Goal: Check status: Check status

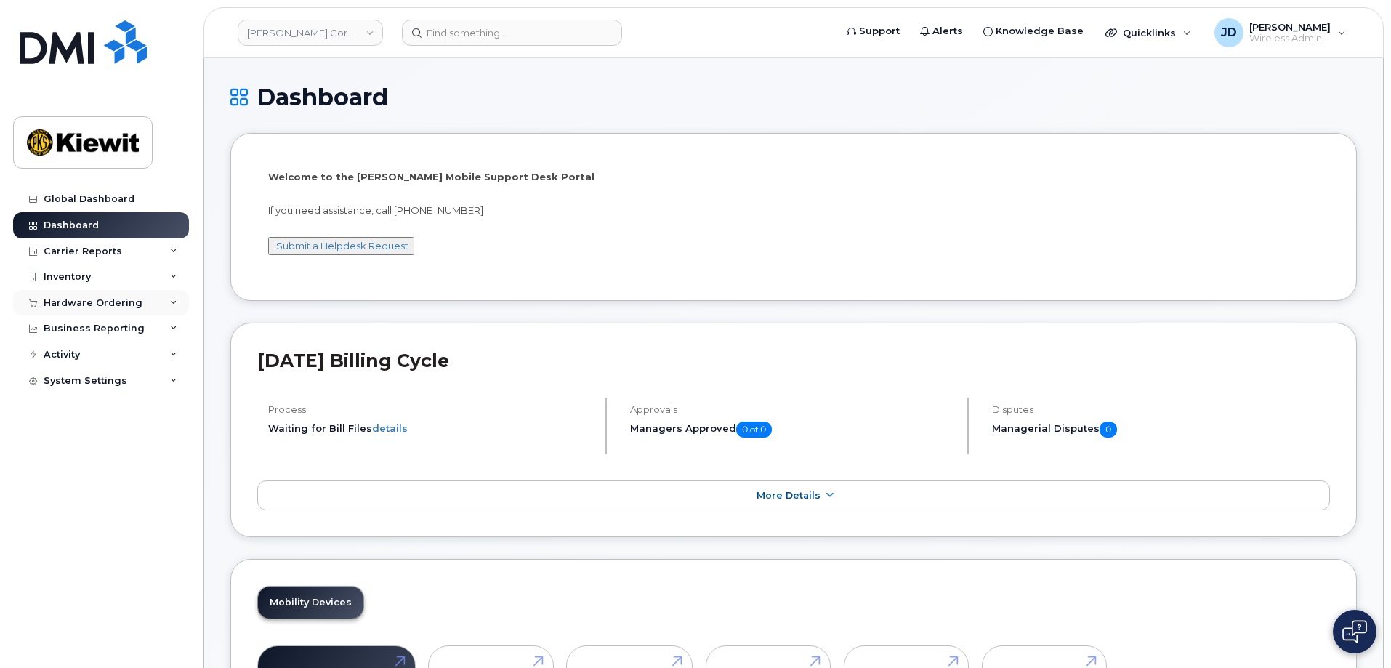
click at [76, 298] on div "Hardware Ordering" at bounding box center [93, 303] width 99 height 12
click at [68, 355] on div "Orders" at bounding box center [68, 357] width 36 height 13
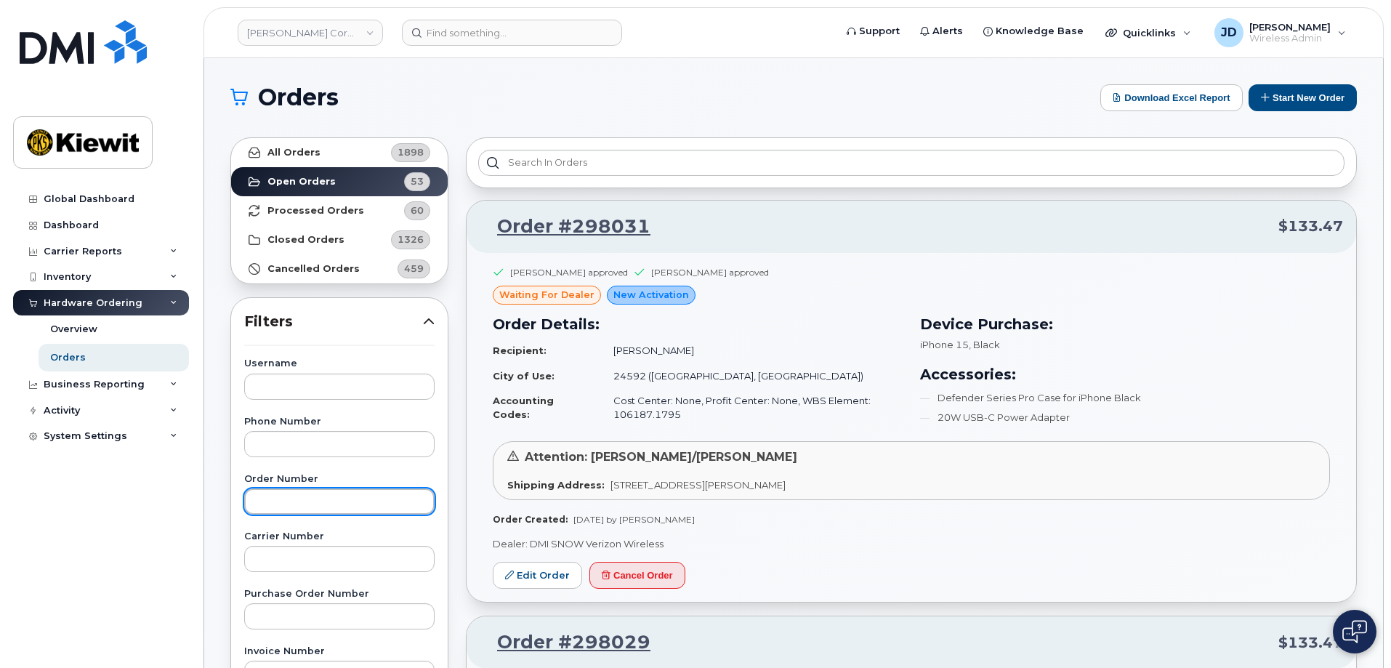
click at [343, 508] on input "text" at bounding box center [339, 501] width 190 height 26
paste input "297798"
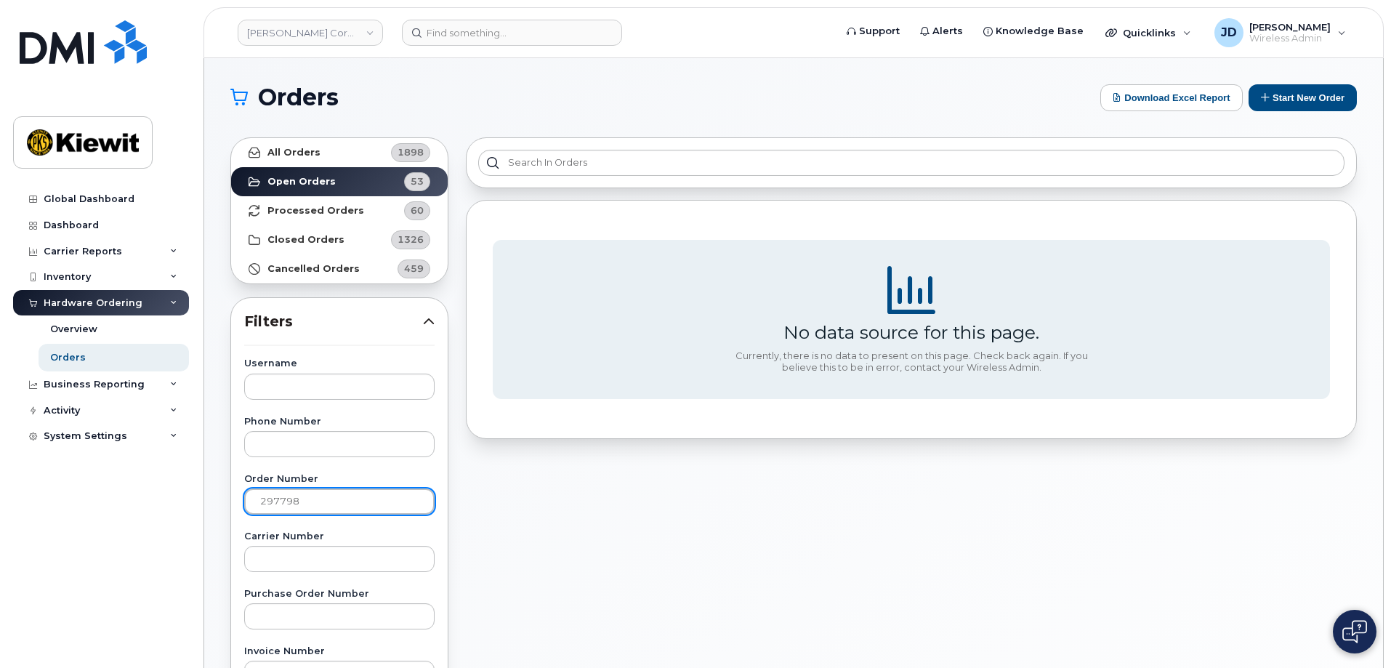
click at [336, 499] on input "297798" at bounding box center [339, 501] width 190 height 26
type input "297798"
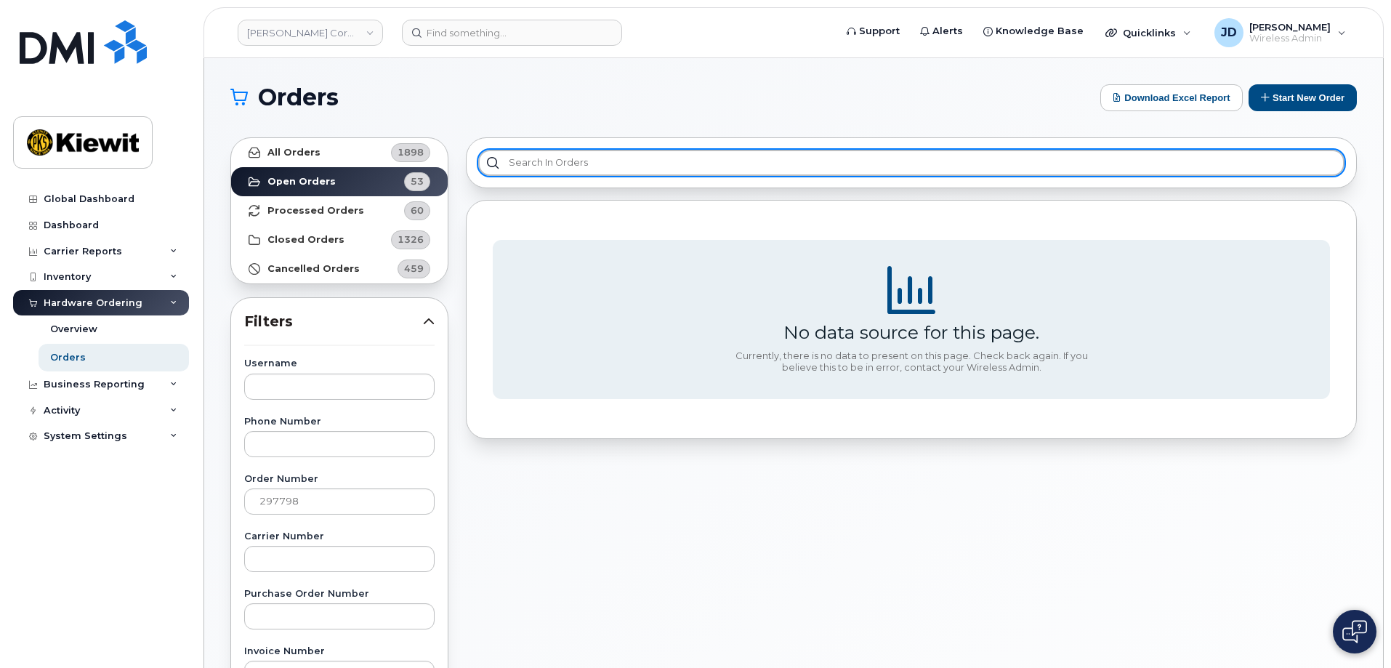
click at [538, 169] on input "text" at bounding box center [911, 163] width 866 height 26
paste input "297798"
type input "297798"
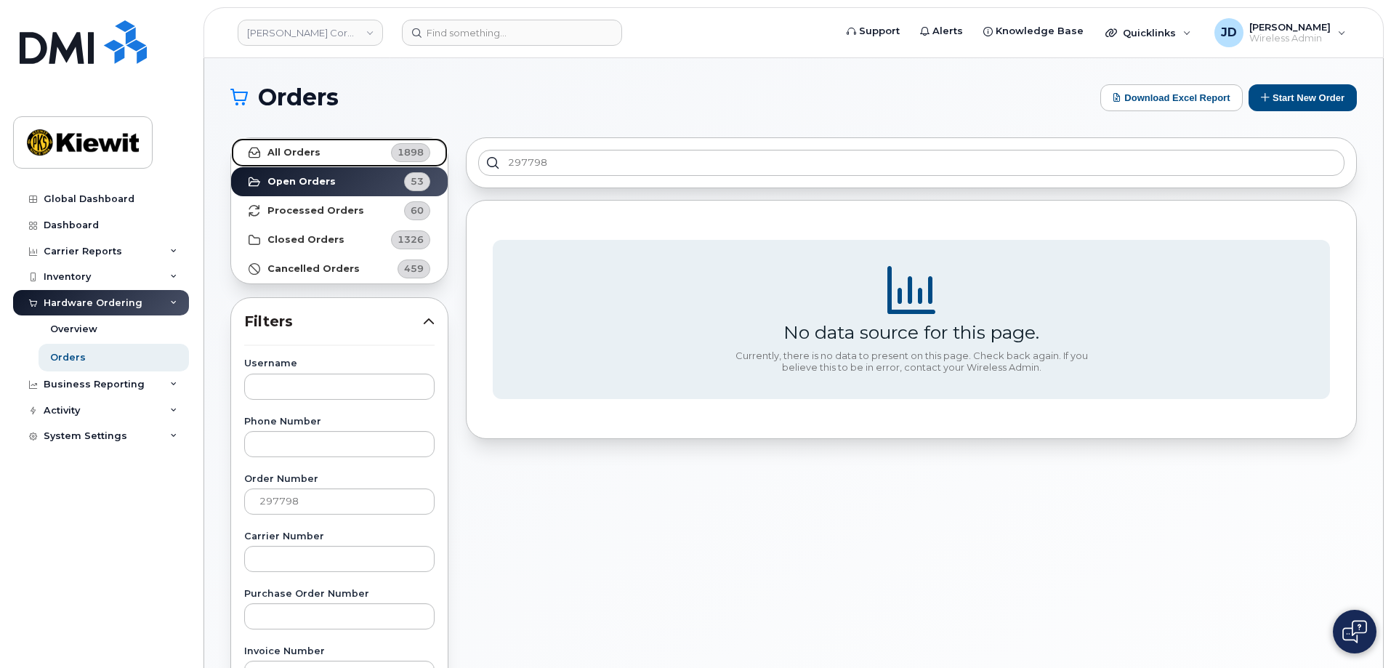
click at [294, 153] on strong "All Orders" at bounding box center [293, 153] width 53 height 12
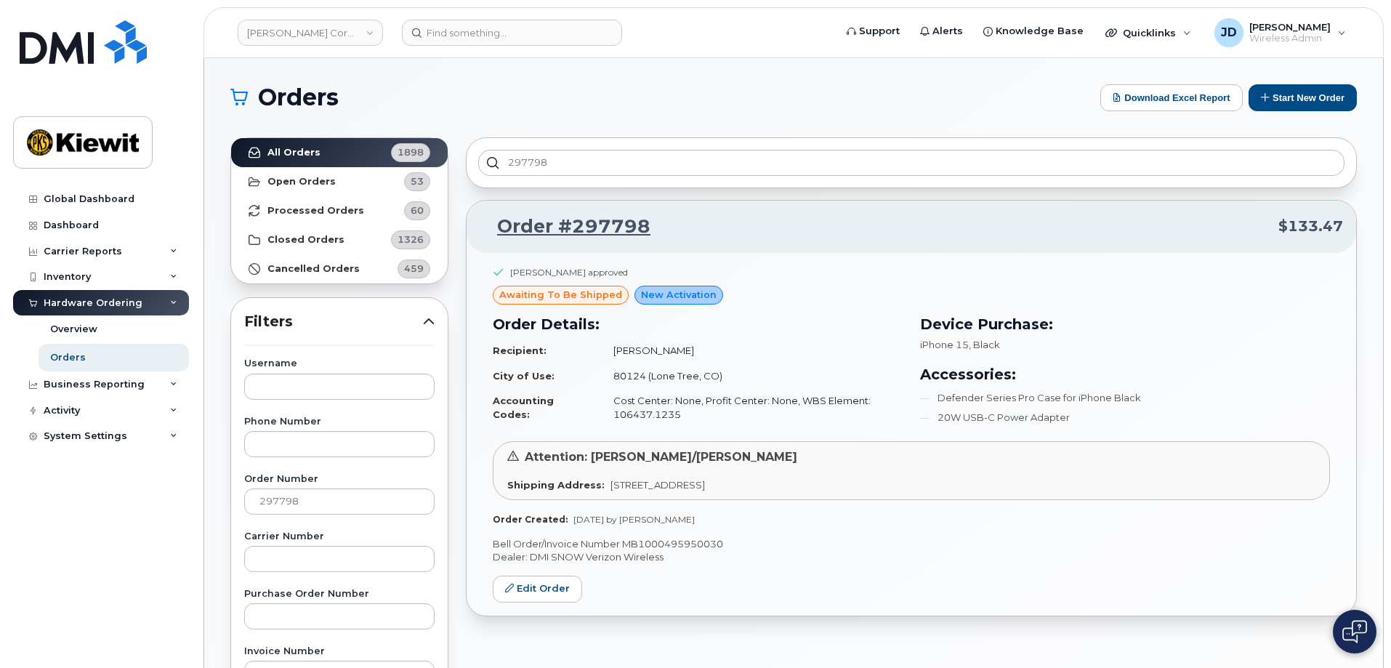
click at [792, 347] on td "[PERSON_NAME]" at bounding box center [751, 350] width 302 height 25
click at [779, 332] on h3 "Order Details:" at bounding box center [698, 324] width 410 height 22
click at [536, 328] on h3 "Order Details:" at bounding box center [698, 324] width 410 height 22
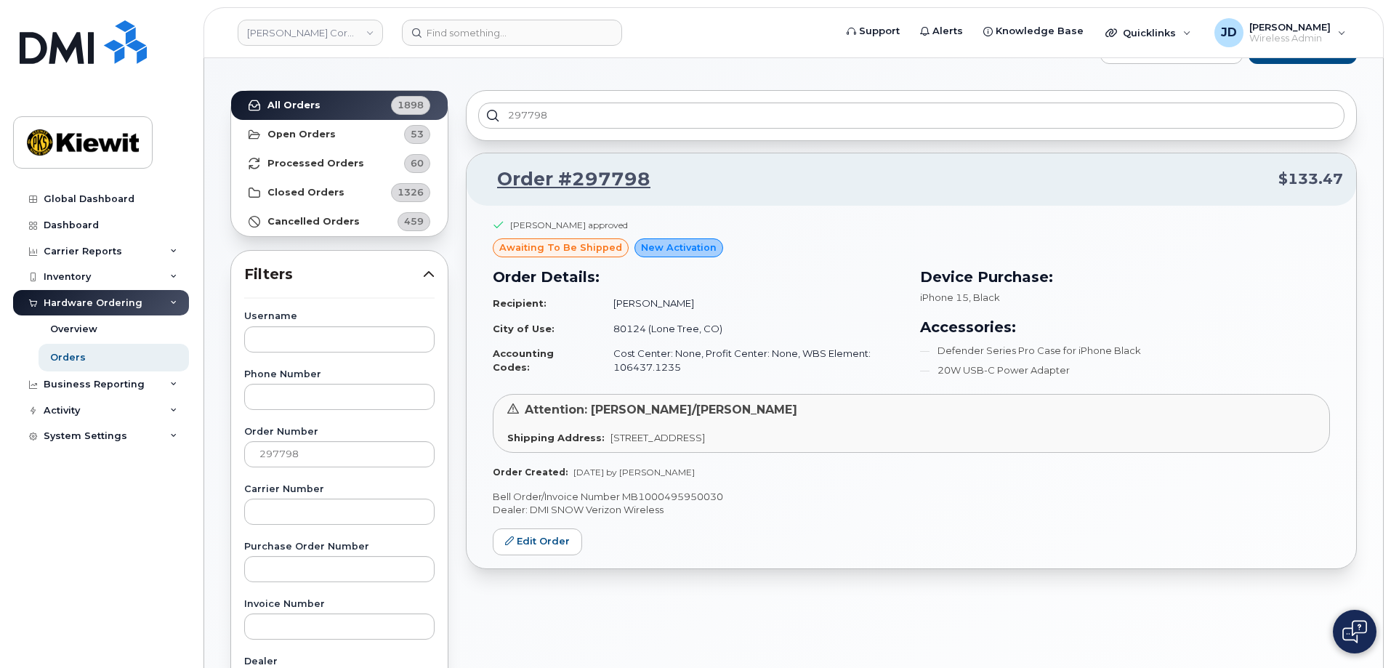
scroll to position [73, 0]
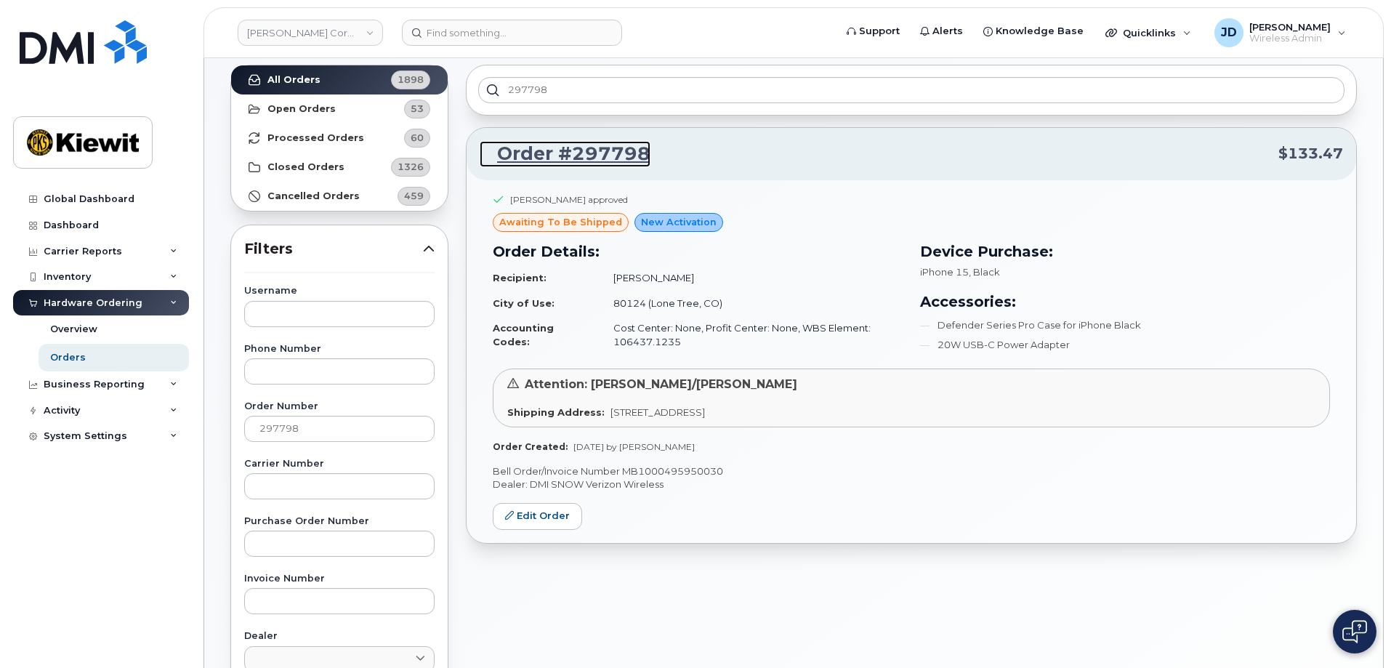
click at [548, 150] on link "Order #297798" at bounding box center [565, 154] width 171 height 26
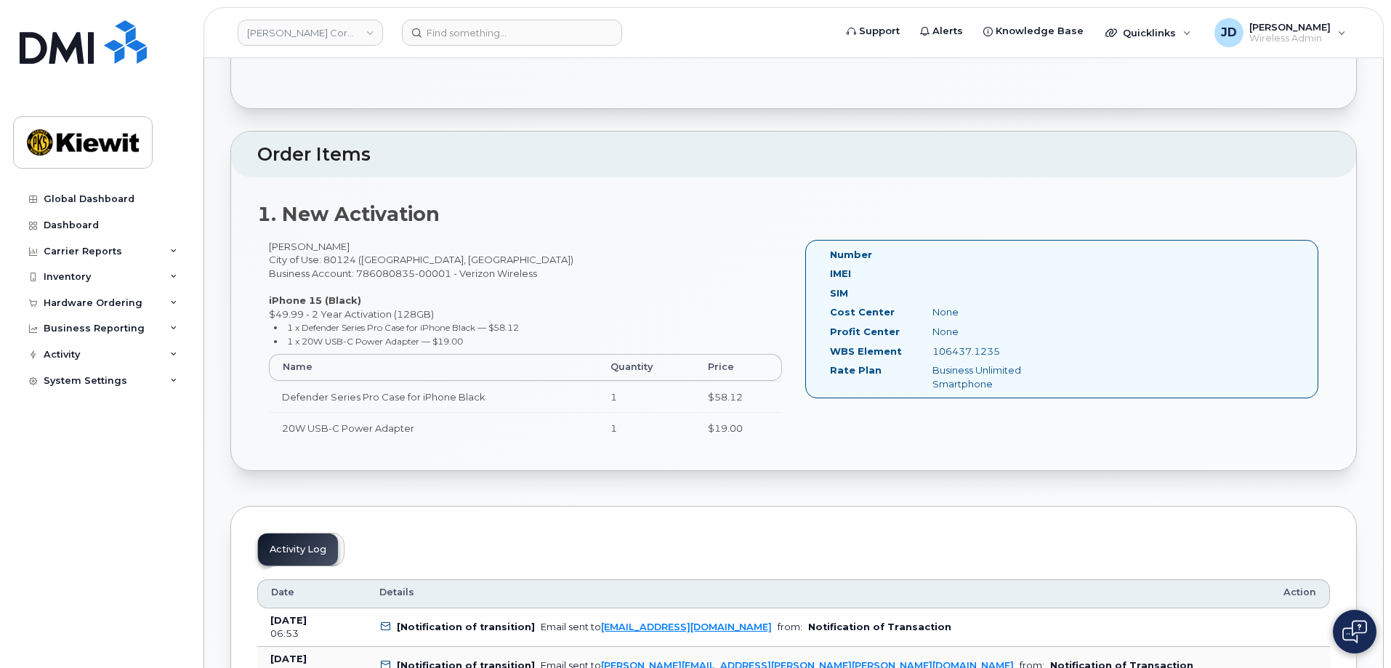
scroll to position [363, 0]
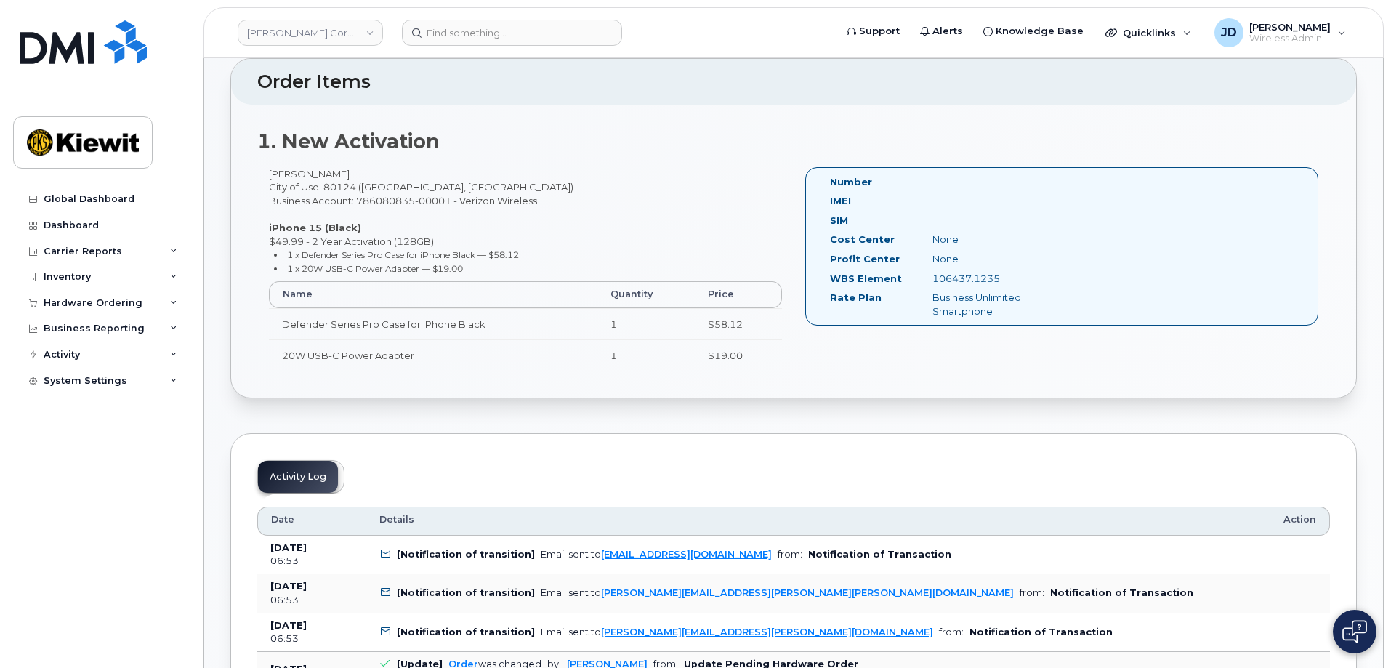
click at [390, 591] on span at bounding box center [385, 593] width 12 height 12
click at [383, 590] on icon at bounding box center [385, 592] width 9 height 9
click at [299, 586] on b "[DATE]" at bounding box center [288, 586] width 36 height 11
click at [616, 592] on link "jennifer.davey@kiewit.com" at bounding box center [807, 592] width 413 height 11
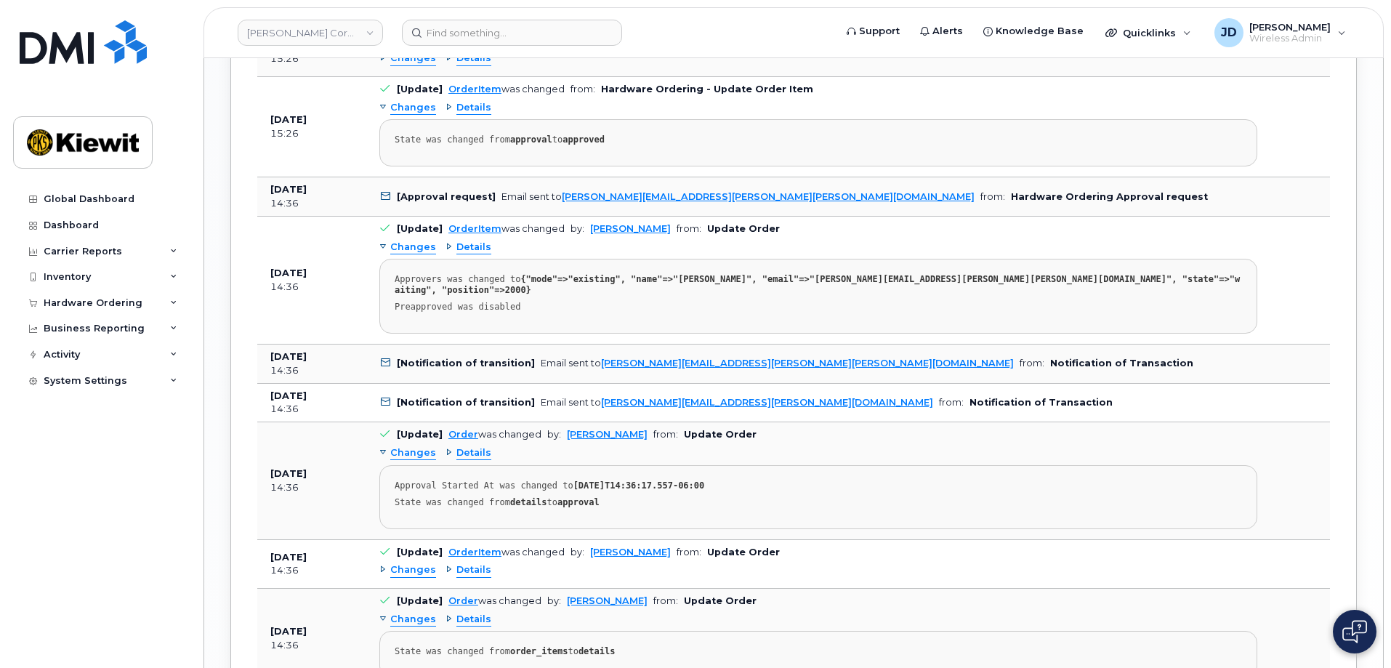
scroll to position [1788, 0]
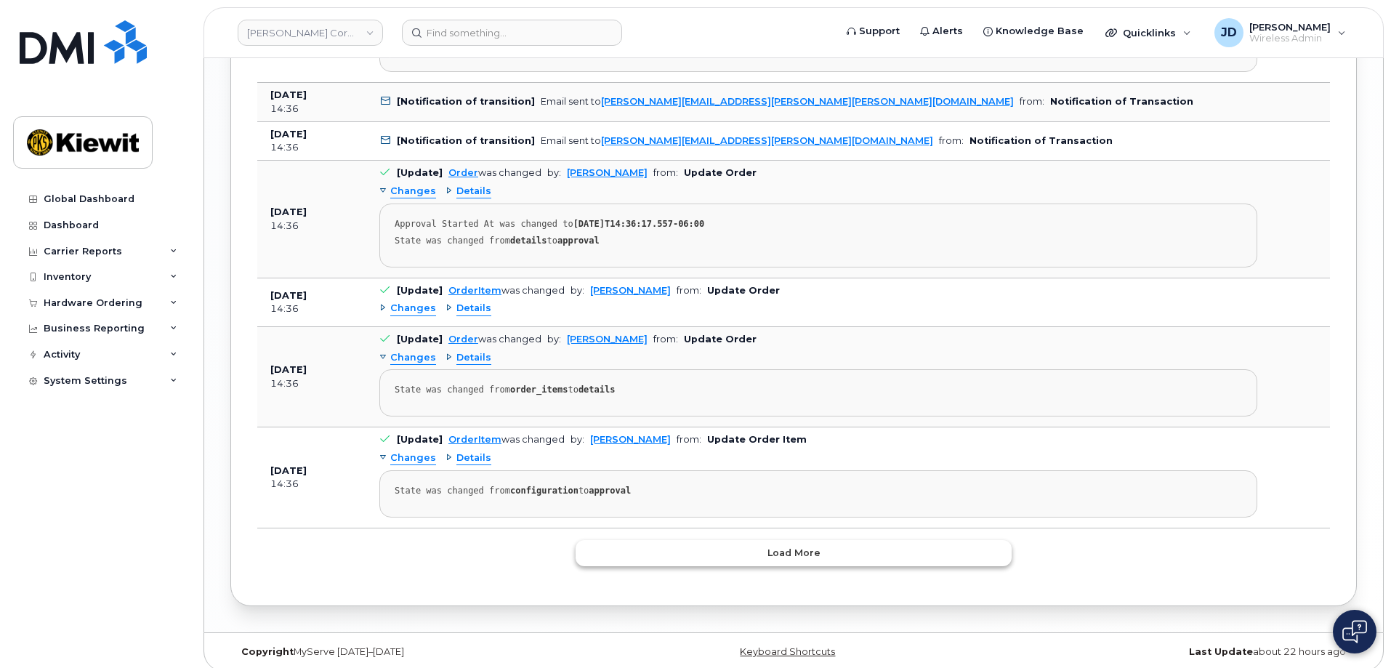
click at [772, 546] on span "Load more" at bounding box center [793, 553] width 53 height 14
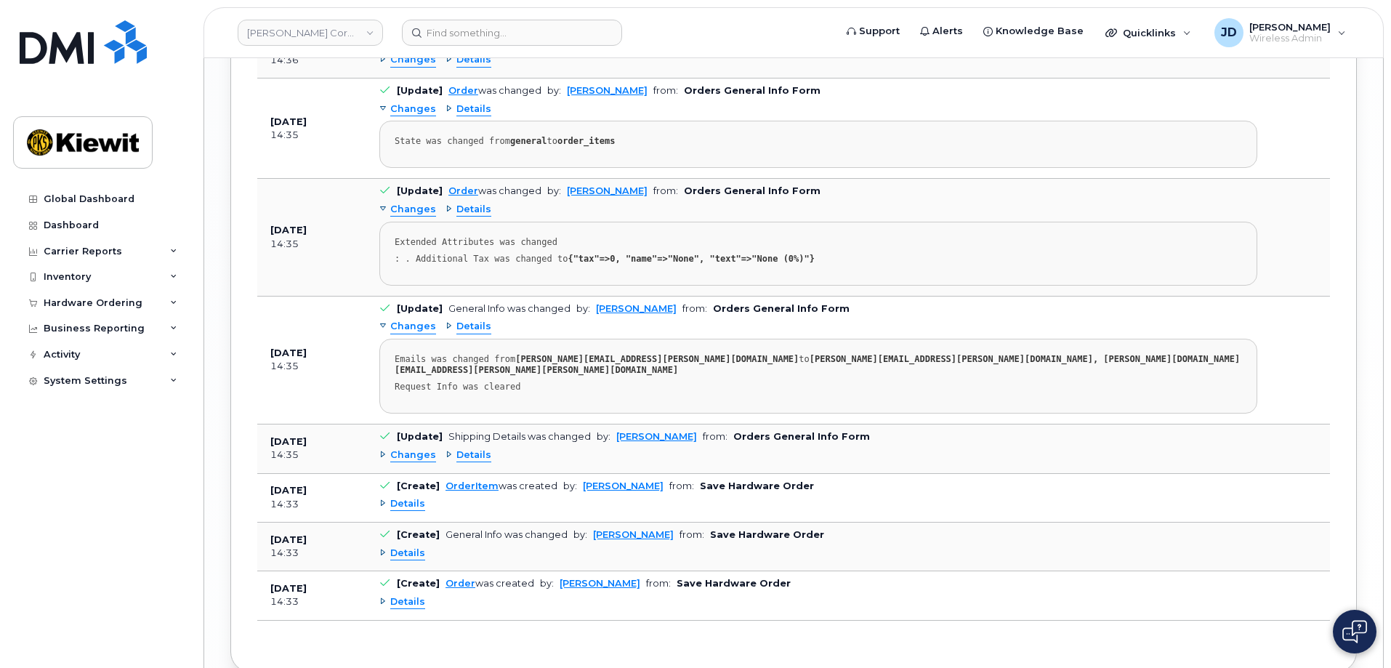
scroll to position [2341, 0]
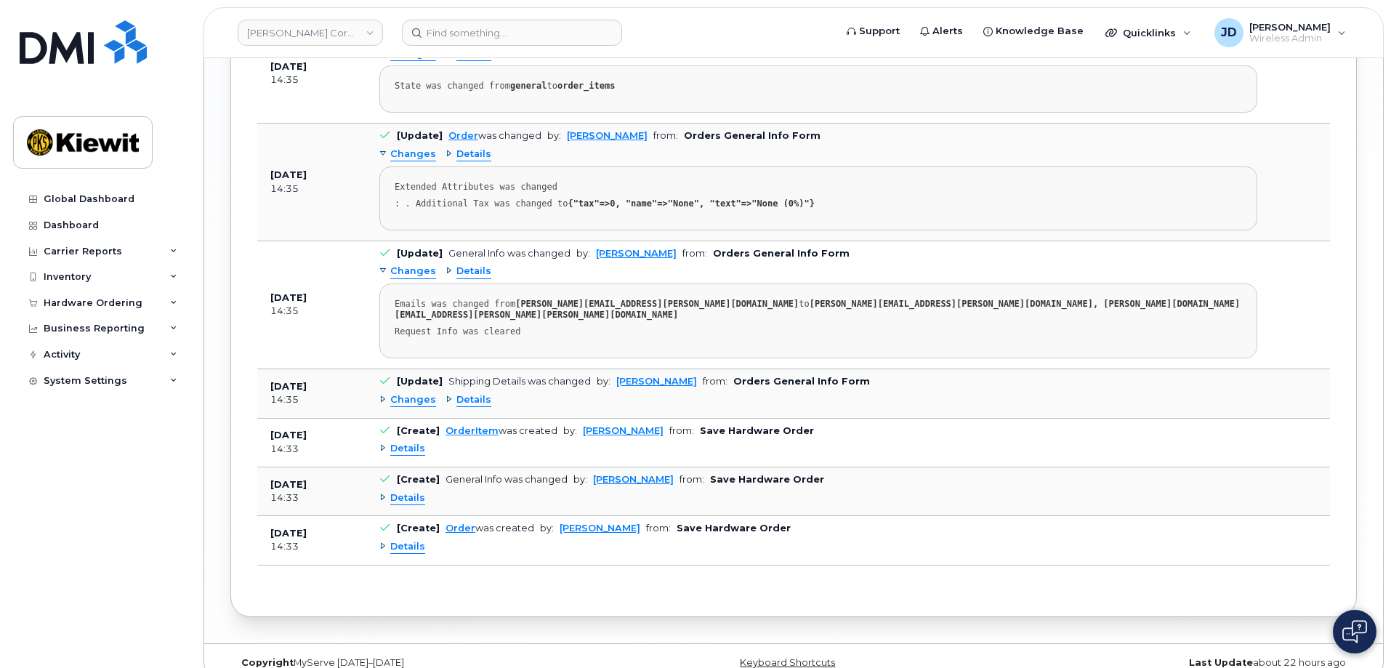
click at [471, 265] on span "Details" at bounding box center [473, 272] width 35 height 14
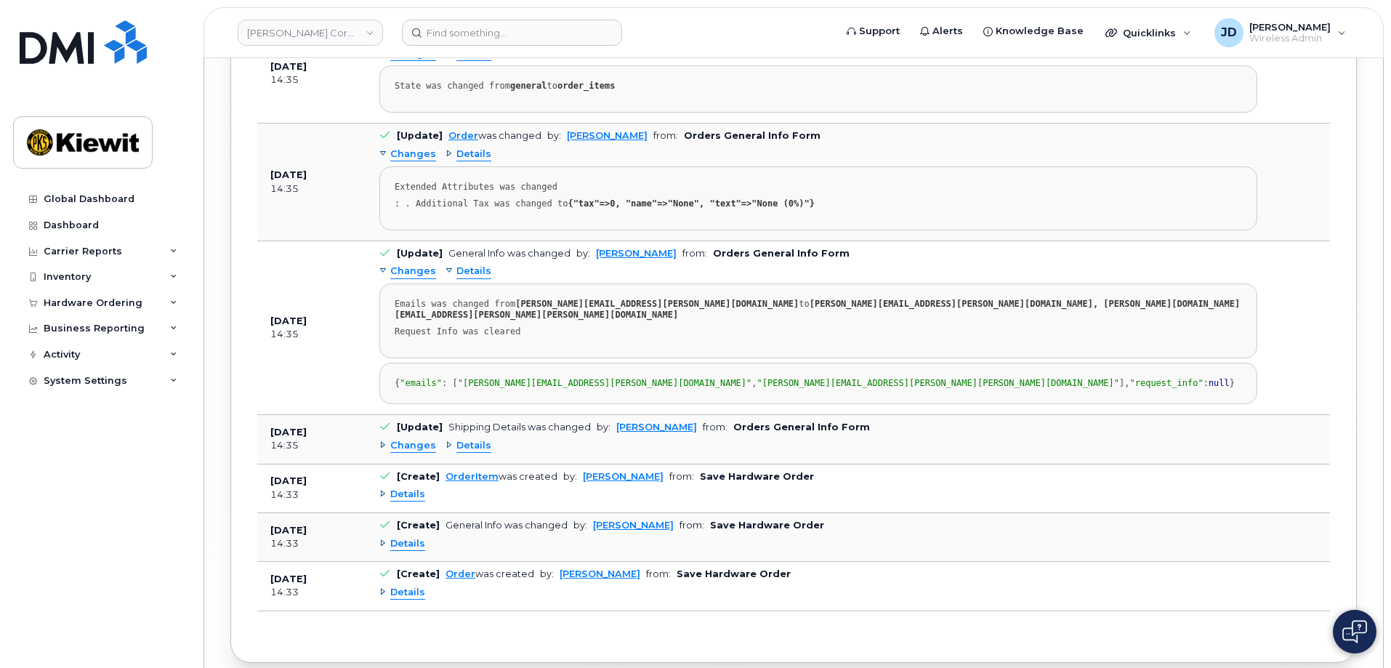
click at [471, 265] on span "Details" at bounding box center [473, 272] width 35 height 14
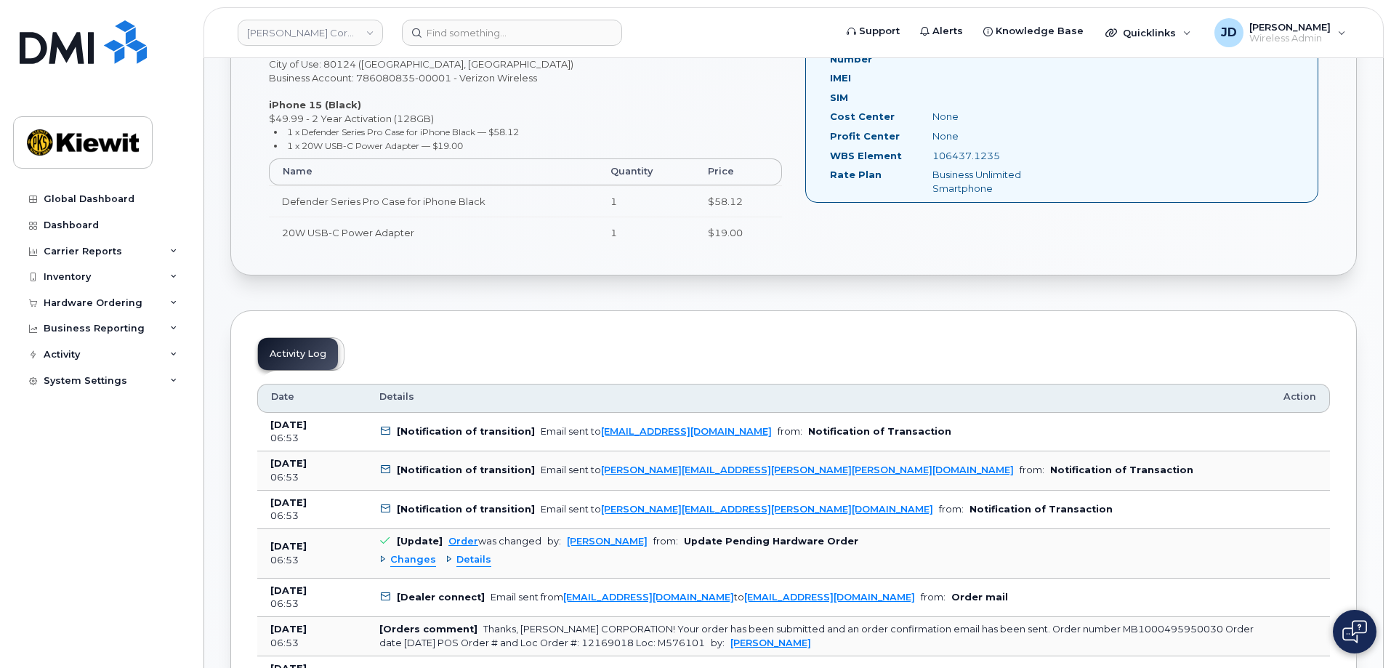
scroll to position [452, 0]
